Goal: Transaction & Acquisition: Purchase product/service

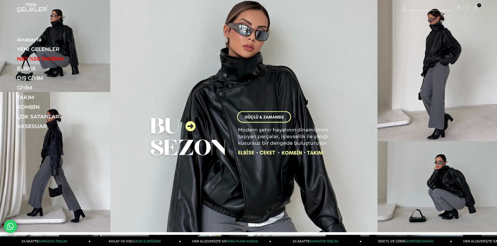
click at [411, 6] on div at bounding box center [427, 7] width 50 height 5
type input "*****"
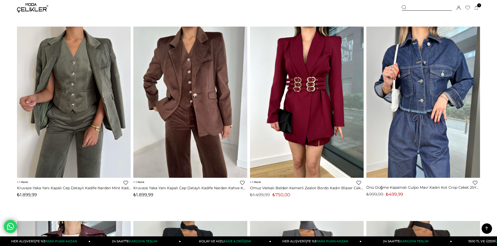
scroll to position [443, 0]
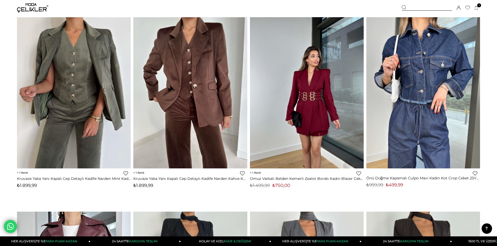
click at [317, 105] on img at bounding box center [307, 93] width 114 height 152
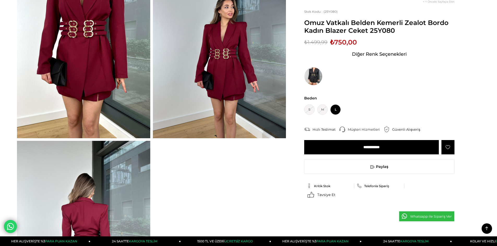
scroll to position [78, 0]
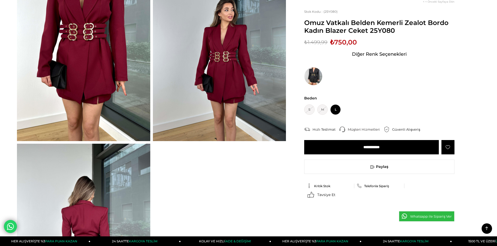
click at [355, 129] on div "Müşteri Hizmetleri" at bounding box center [366, 129] width 36 height 5
click at [66, 72] on img at bounding box center [83, 52] width 133 height 177
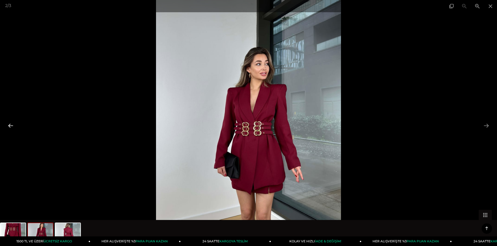
click at [11, 125] on button at bounding box center [10, 126] width 11 height 10
